Goal: Information Seeking & Learning: Check status

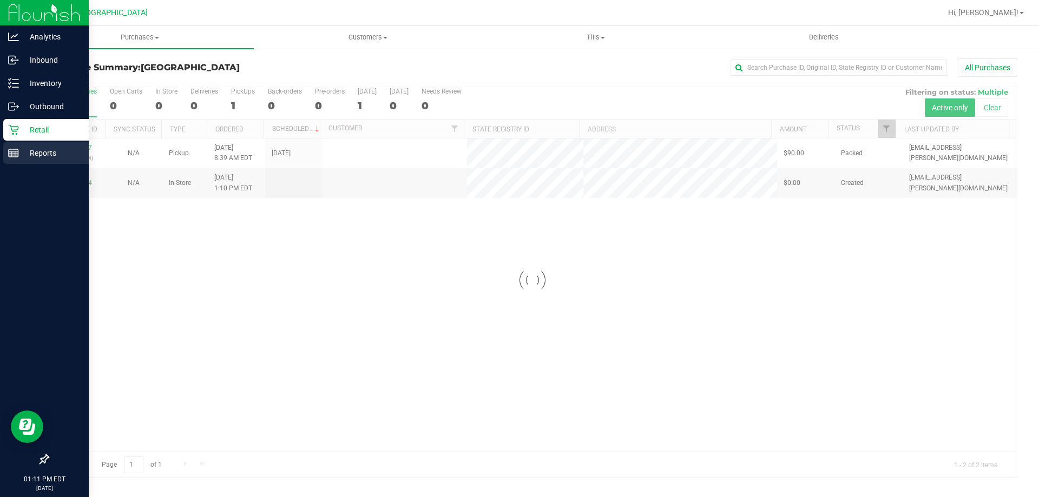
click at [18, 154] on rect at bounding box center [14, 153] width 10 height 8
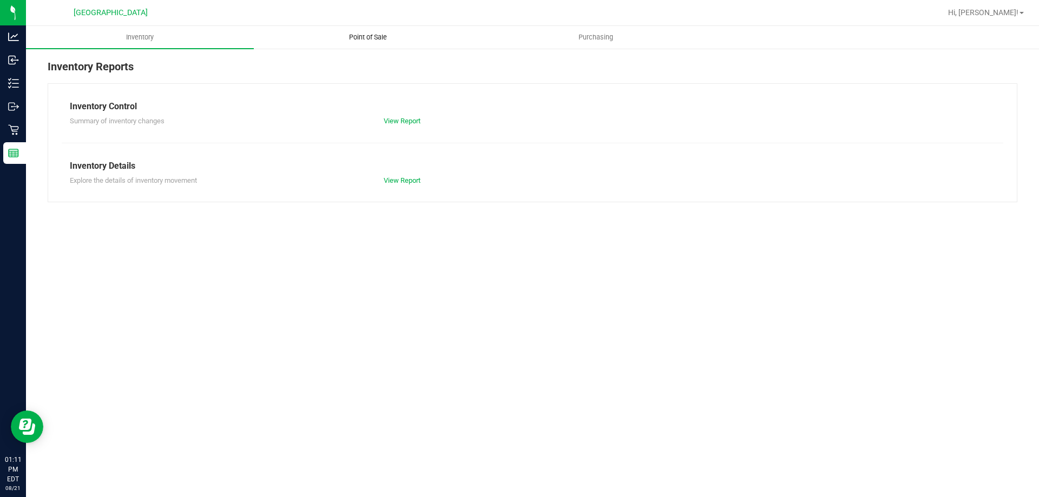
click at [378, 39] on span "Point of Sale" at bounding box center [367, 37] width 67 height 10
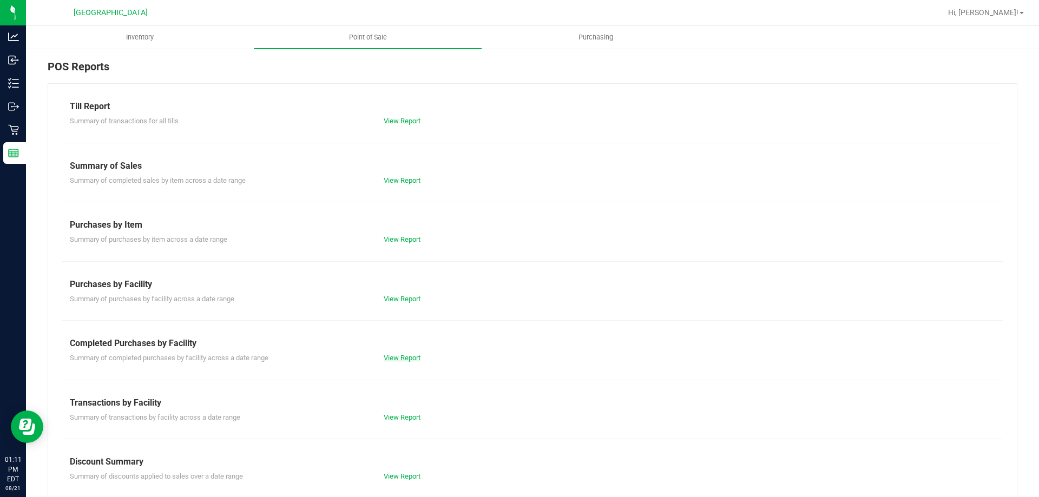
click at [418, 356] on link "View Report" at bounding box center [402, 358] width 37 height 8
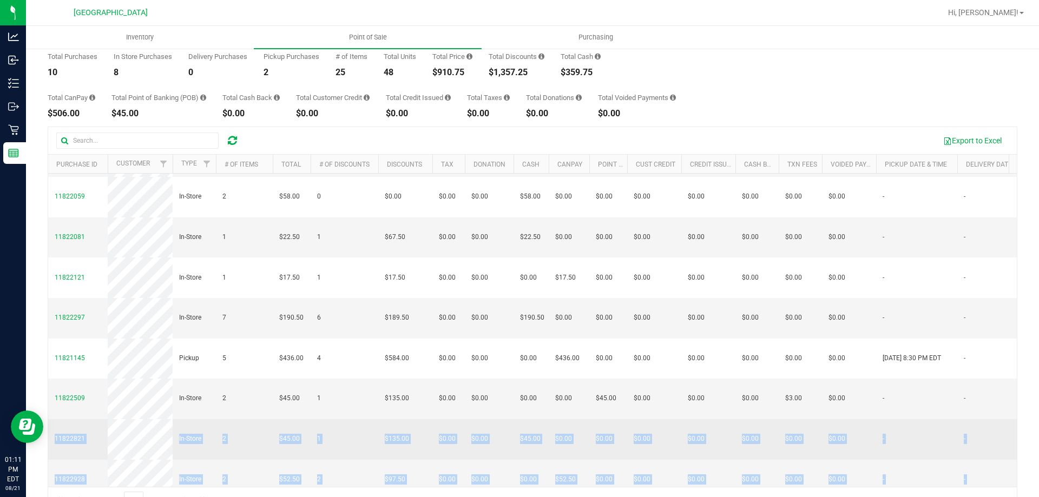
drag, startPoint x: 781, startPoint y: 460, endPoint x: 54, endPoint y: 412, distance: 728.6
click at [54, 412] on tbody "11821476 In-Store 2 $21.25 3 $63.75 $0.00 $0.00 $21.25 $0.00 $0.00 $0.00 $0.00 …" at bounding box center [821, 297] width 1547 height 403
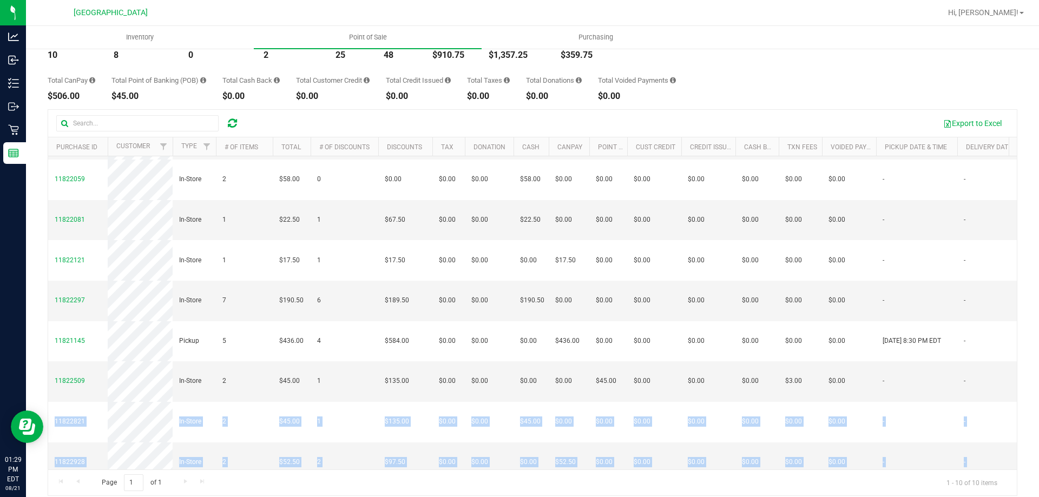
scroll to position [81, 0]
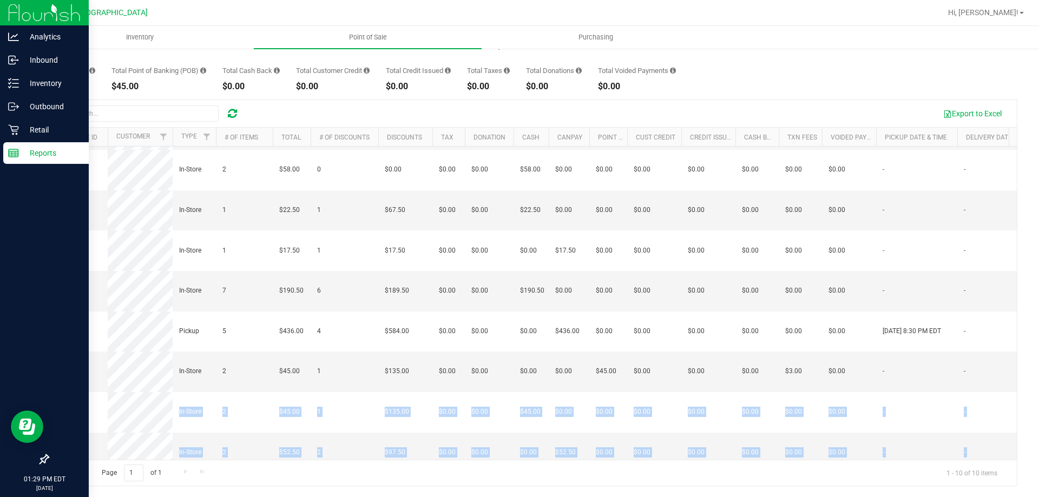
click at [31, 157] on p "Reports" at bounding box center [51, 153] width 65 height 13
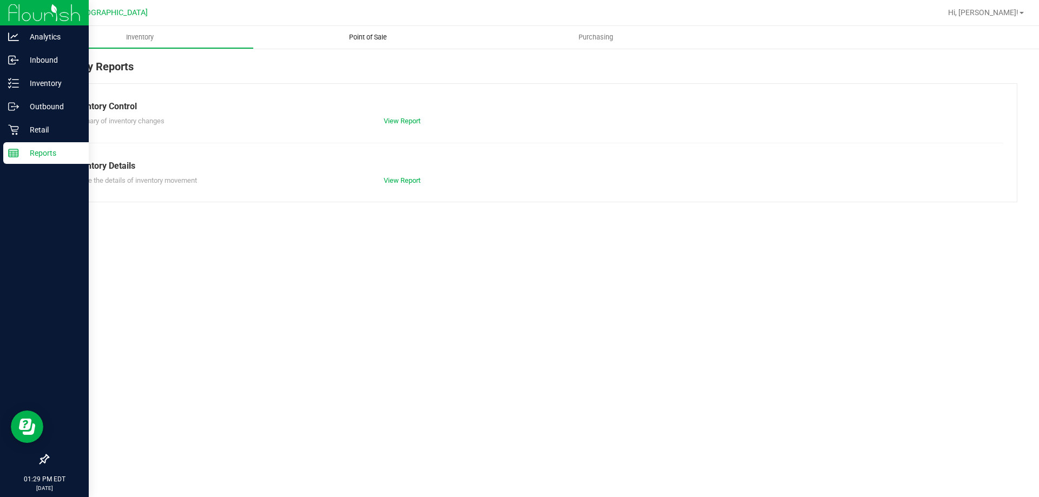
click at [385, 47] on uib-tab-heading "Point of Sale" at bounding box center [368, 37] width 228 height 23
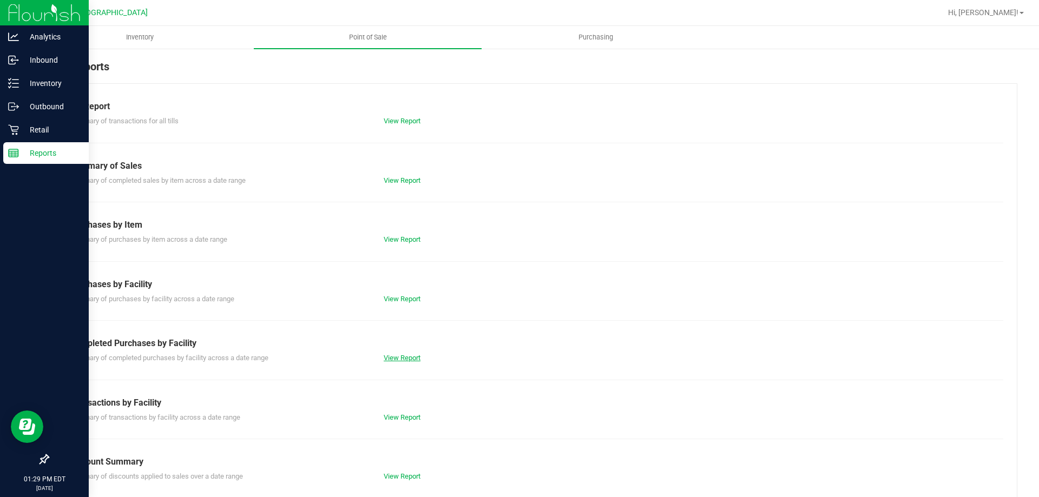
click at [417, 357] on link "View Report" at bounding box center [402, 358] width 37 height 8
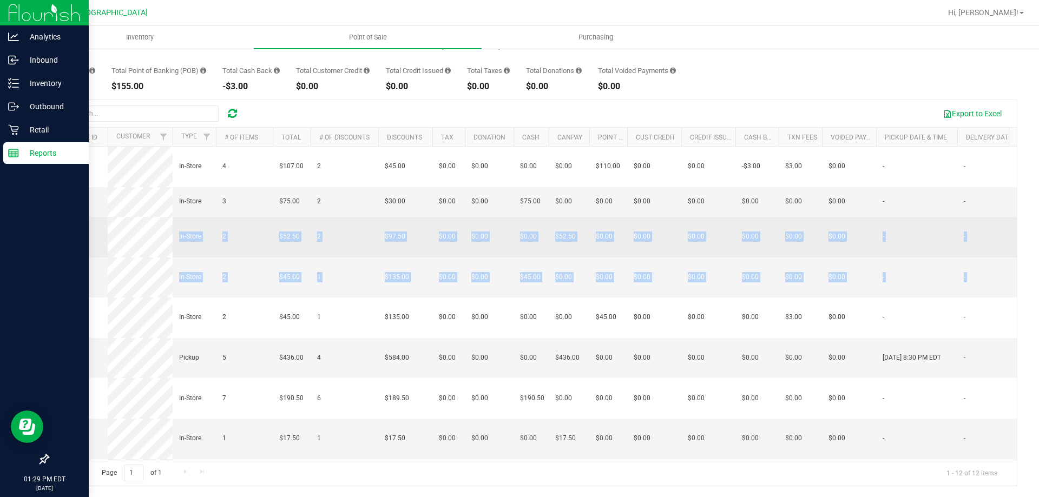
drag, startPoint x: 816, startPoint y: 290, endPoint x: 59, endPoint y: 254, distance: 758.2
click at [59, 254] on tbody "11823134 In-Store 4 $107.00 2 $45.00 $0.00 $0.00 $0.00 $0.00 $0.00 $0.00 $0.00 …" at bounding box center [821, 383] width 1547 height 473
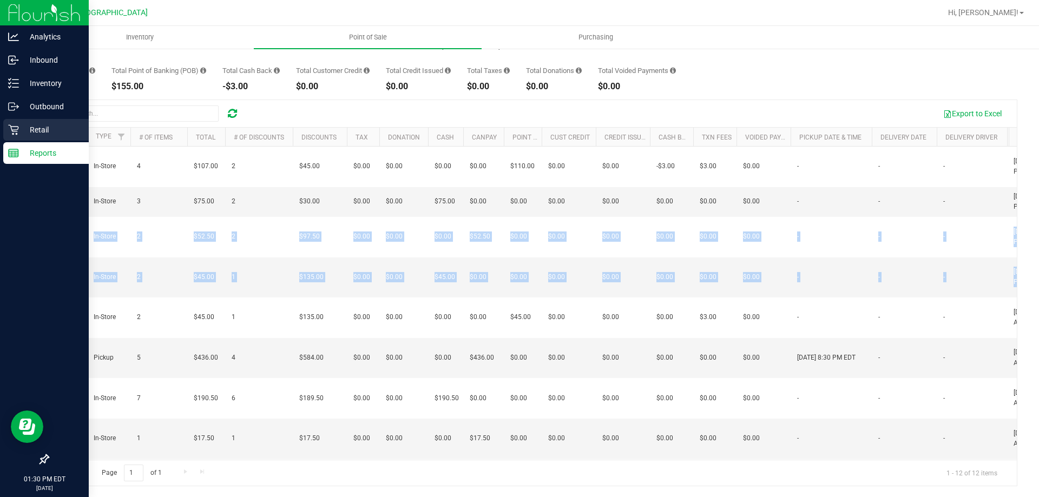
click at [10, 138] on div "Retail" at bounding box center [45, 130] width 85 height 22
